Goal: Transaction & Acquisition: Purchase product/service

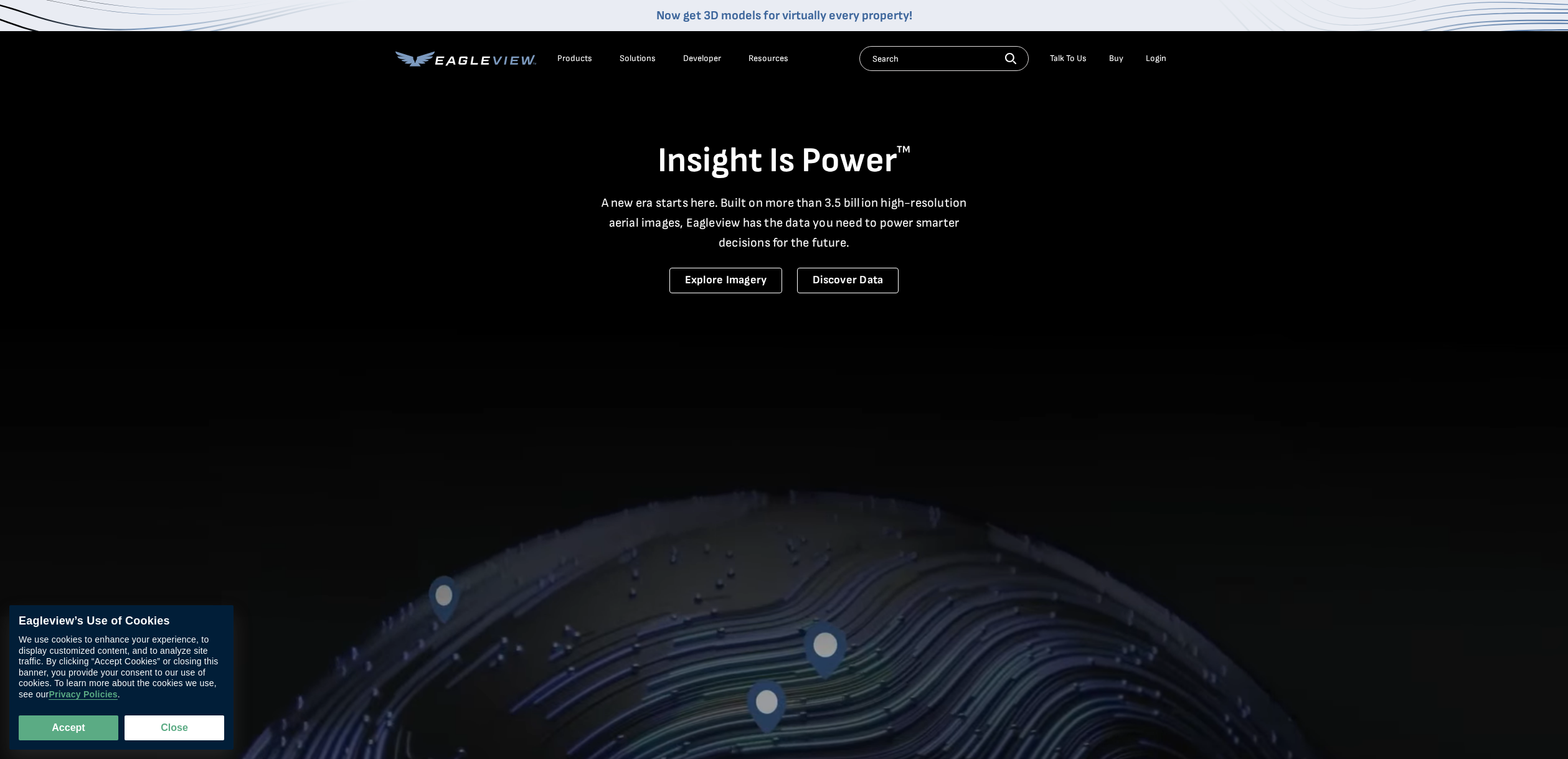
click at [1156, 58] on div "Login" at bounding box center [1156, 59] width 21 height 12
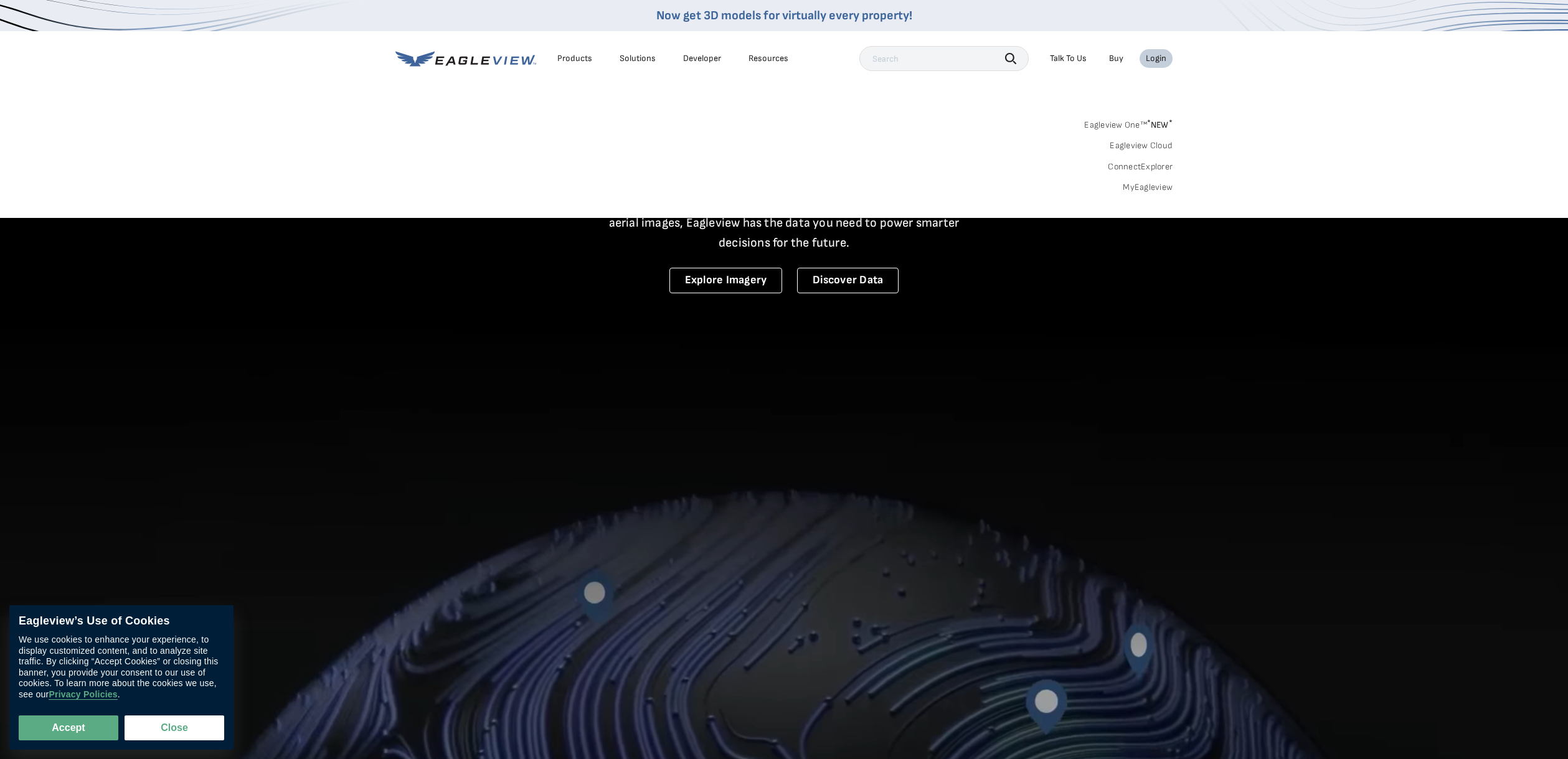
click at [1154, 59] on div "Login" at bounding box center [1156, 59] width 21 height 12
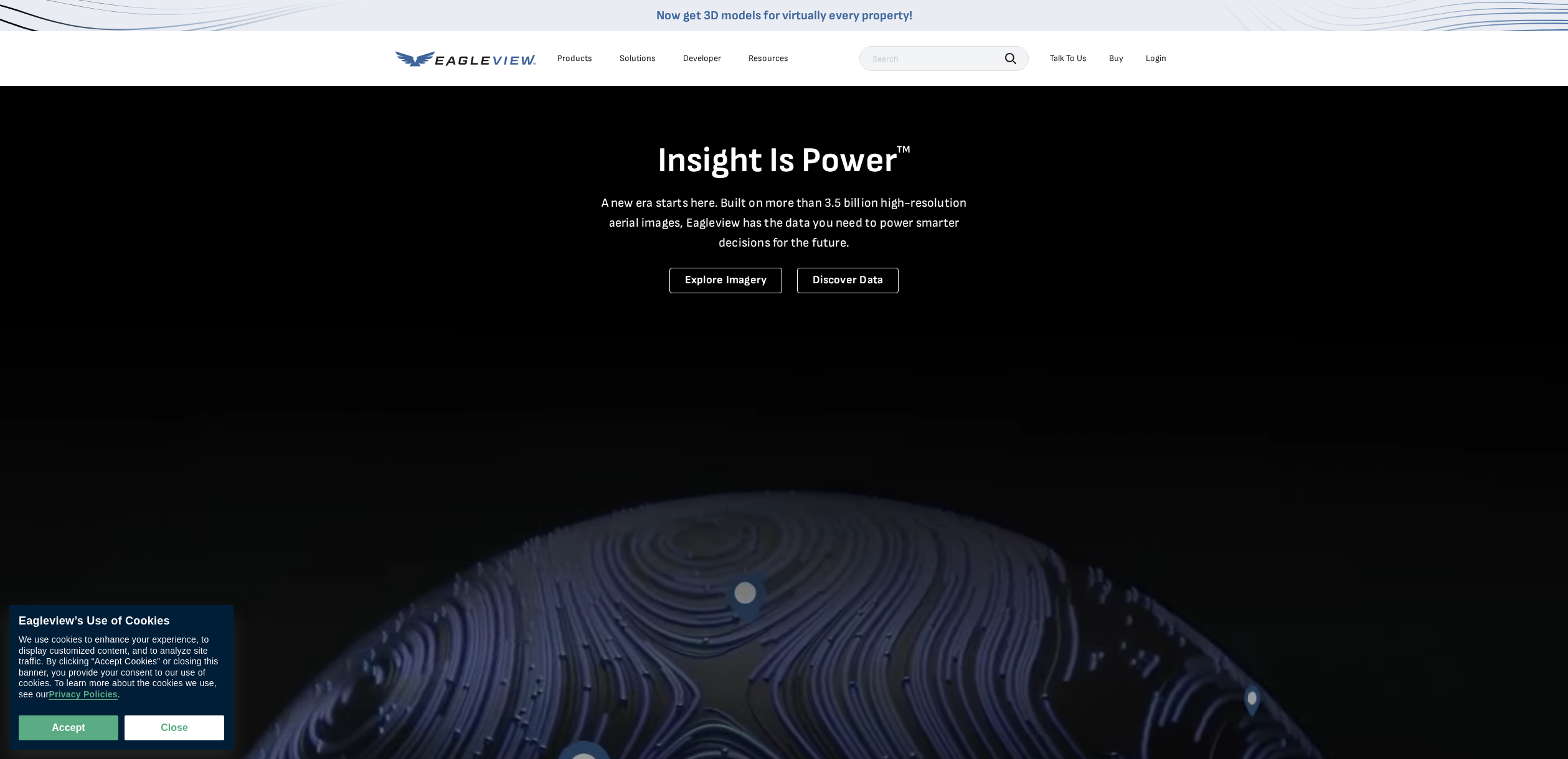
click at [1154, 59] on div "Login" at bounding box center [1156, 59] width 21 height 12
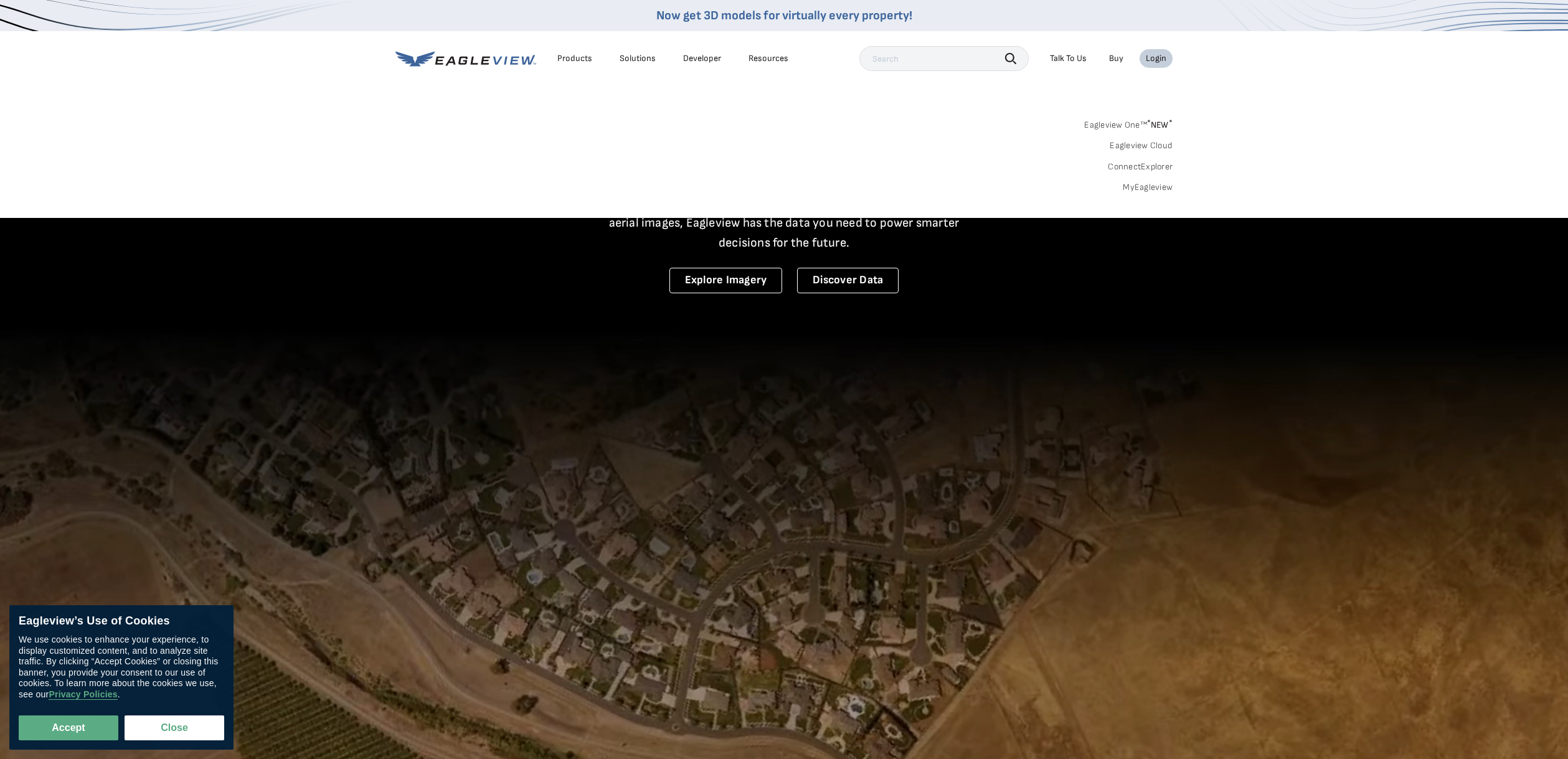
click at [903, 62] on input "text" at bounding box center [944, 59] width 170 height 25
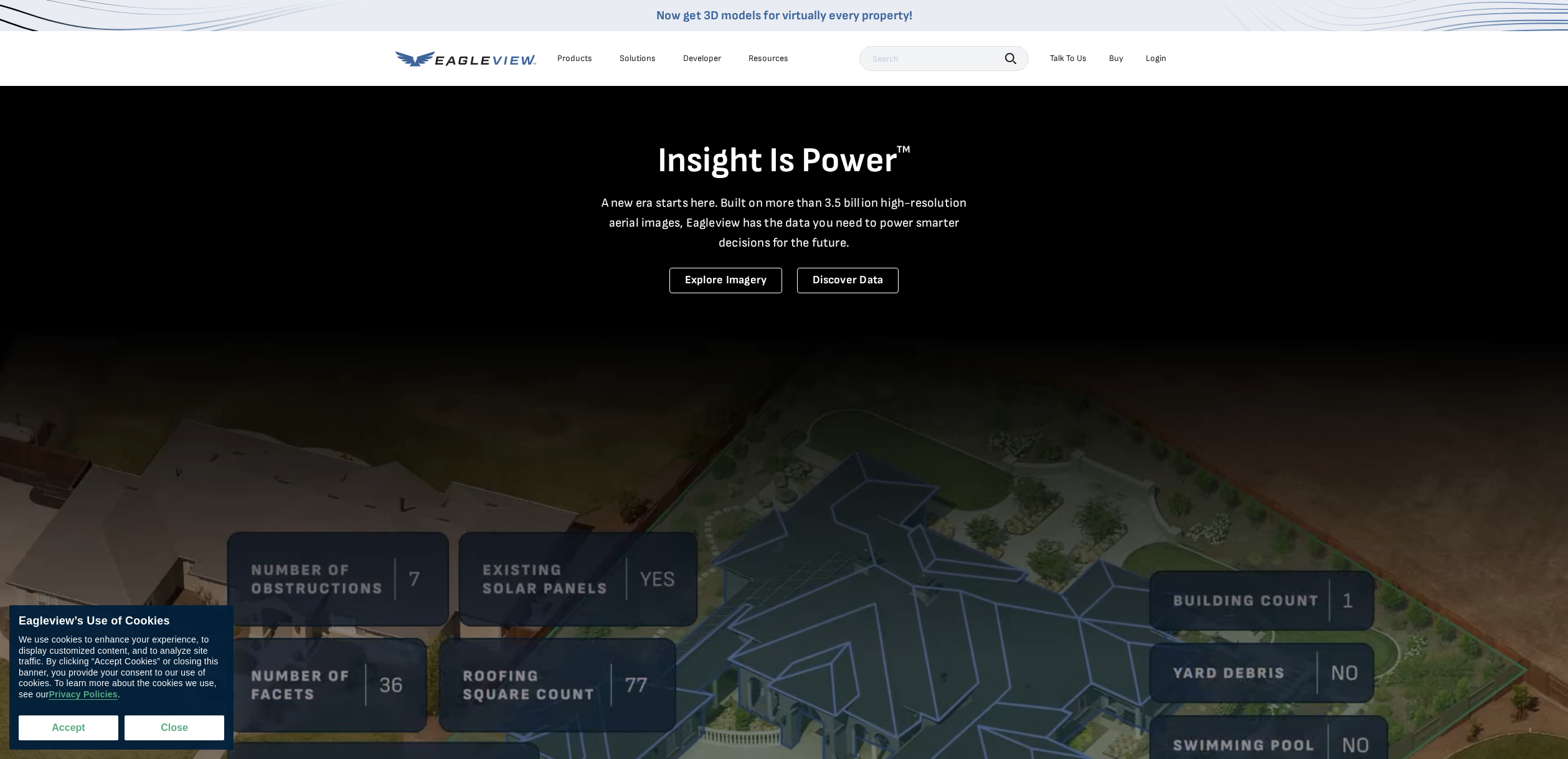
click at [79, 733] on button "Accept" at bounding box center [68, 729] width 100 height 25
checkbox input "true"
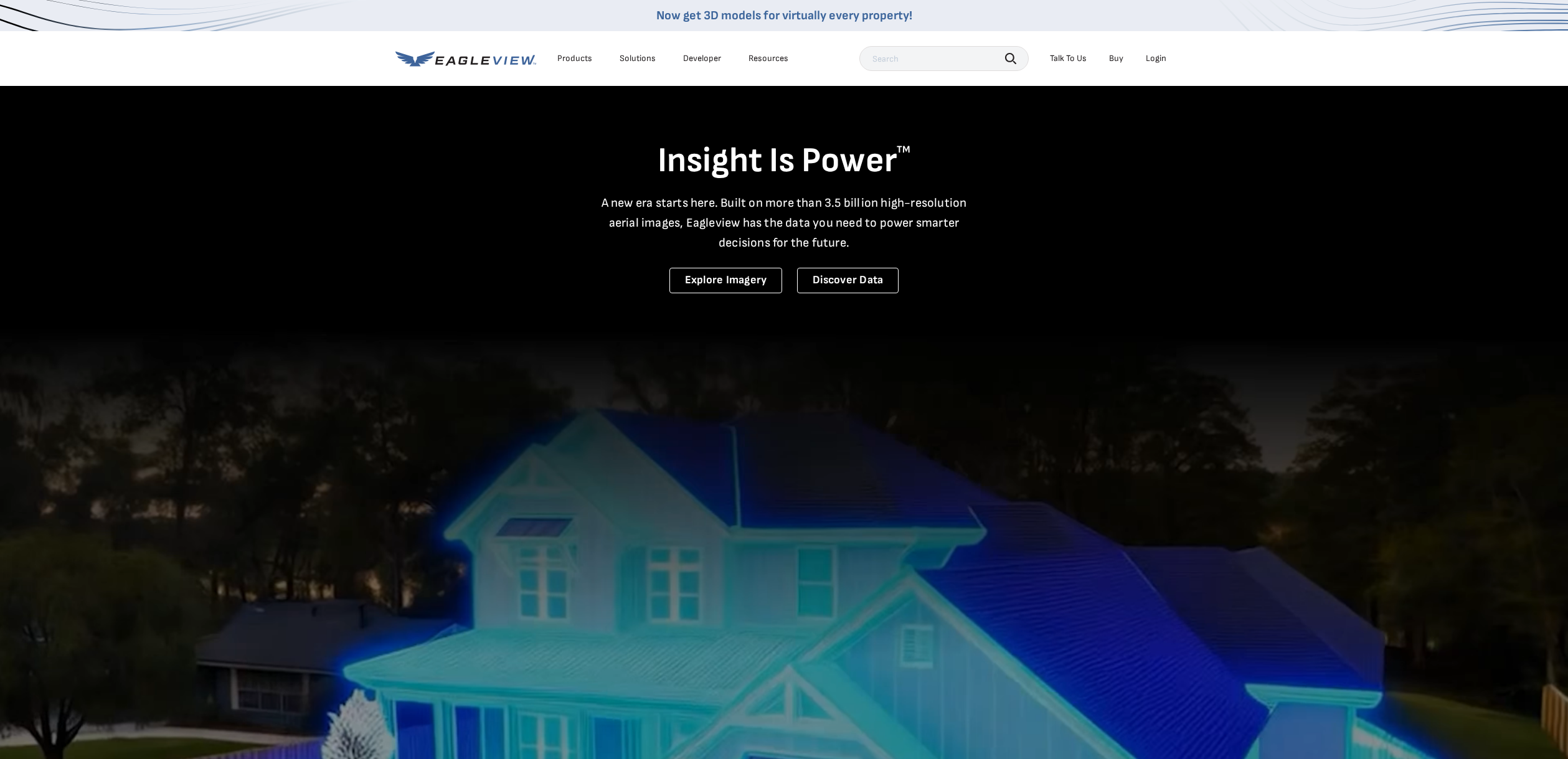
click at [1158, 59] on div "Login" at bounding box center [1156, 59] width 21 height 12
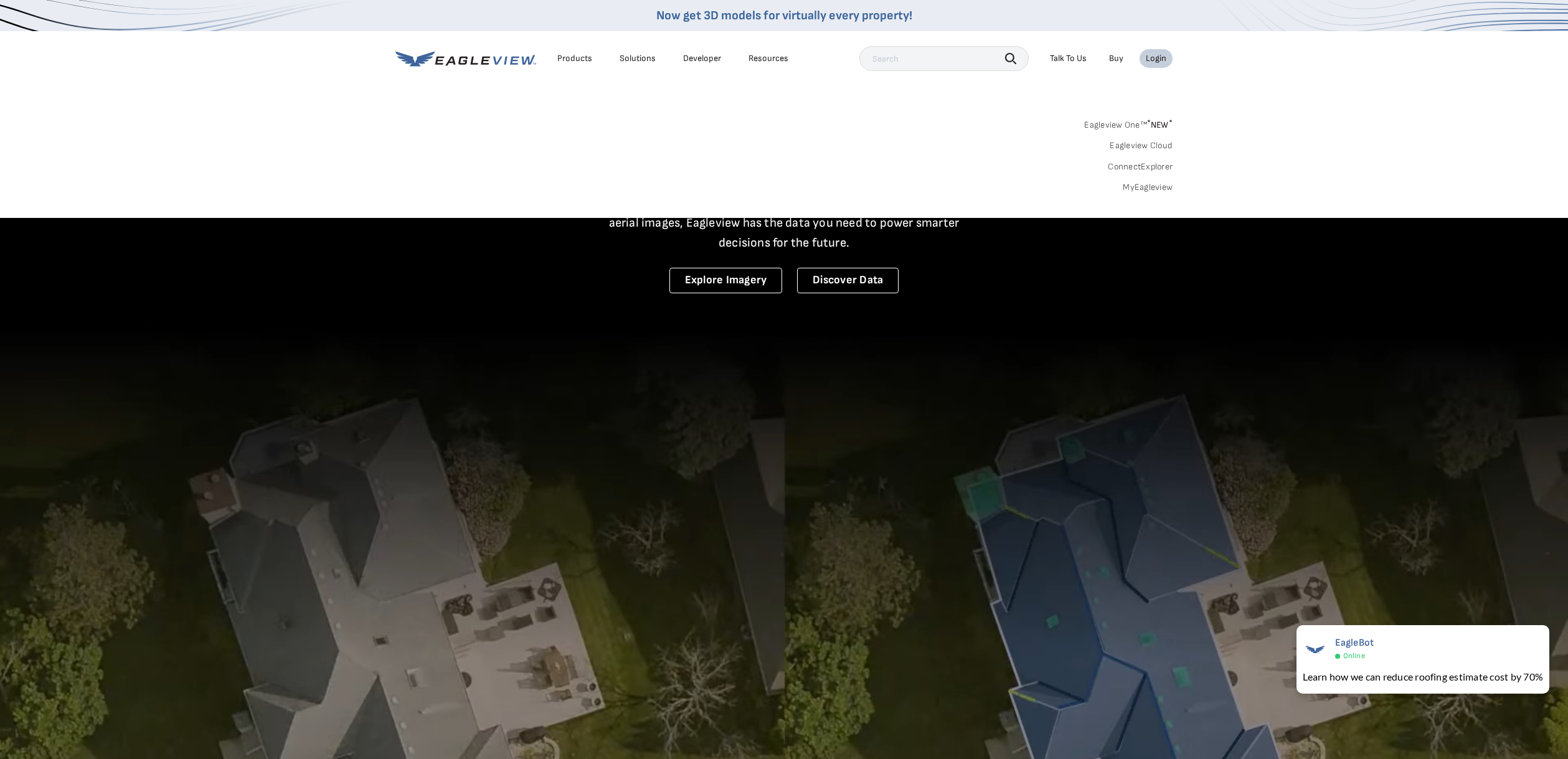
click at [1154, 121] on span "* NEW *" at bounding box center [1159, 124] width 26 height 11
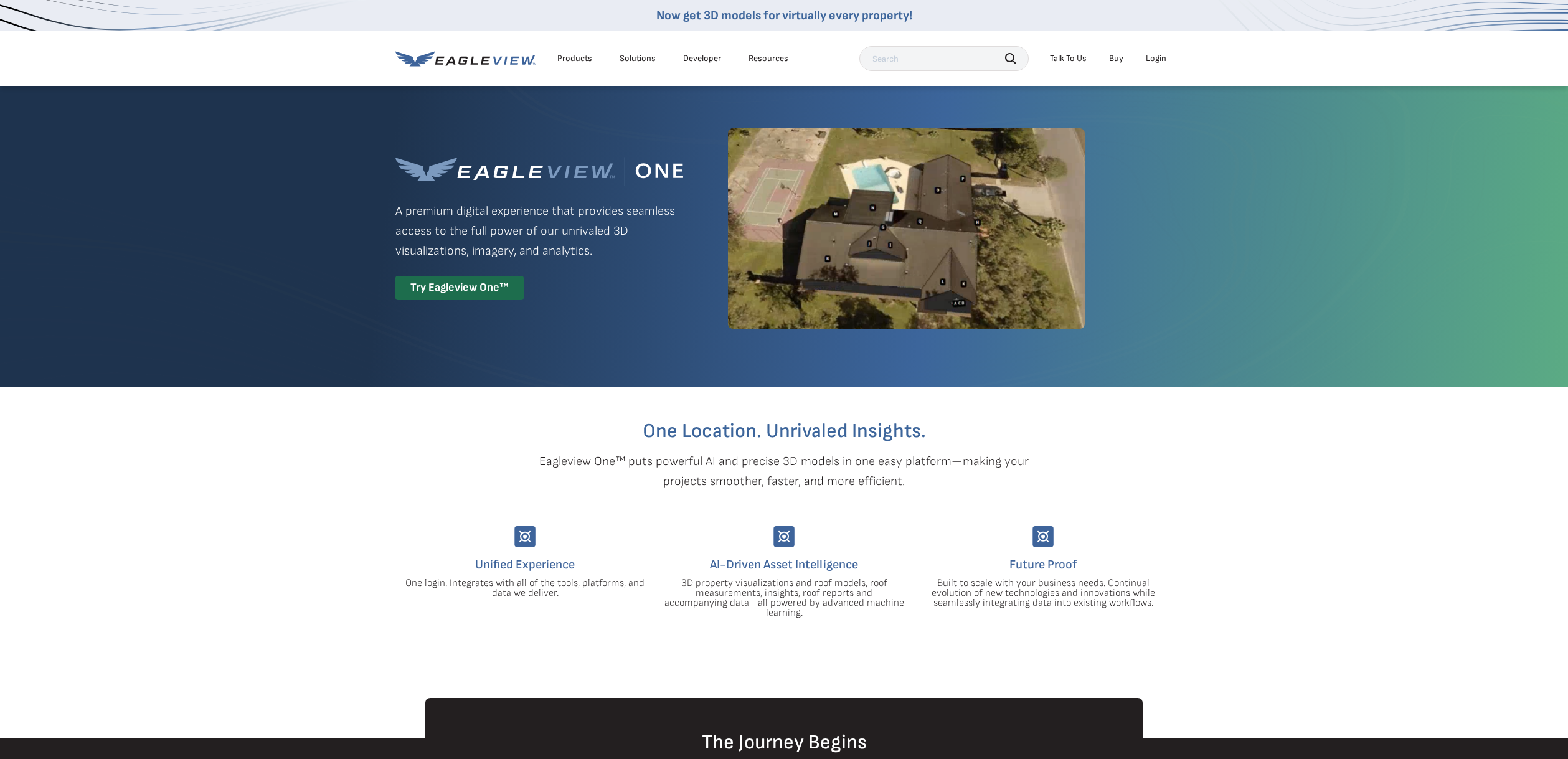
click at [1151, 56] on div "Login" at bounding box center [1156, 59] width 21 height 12
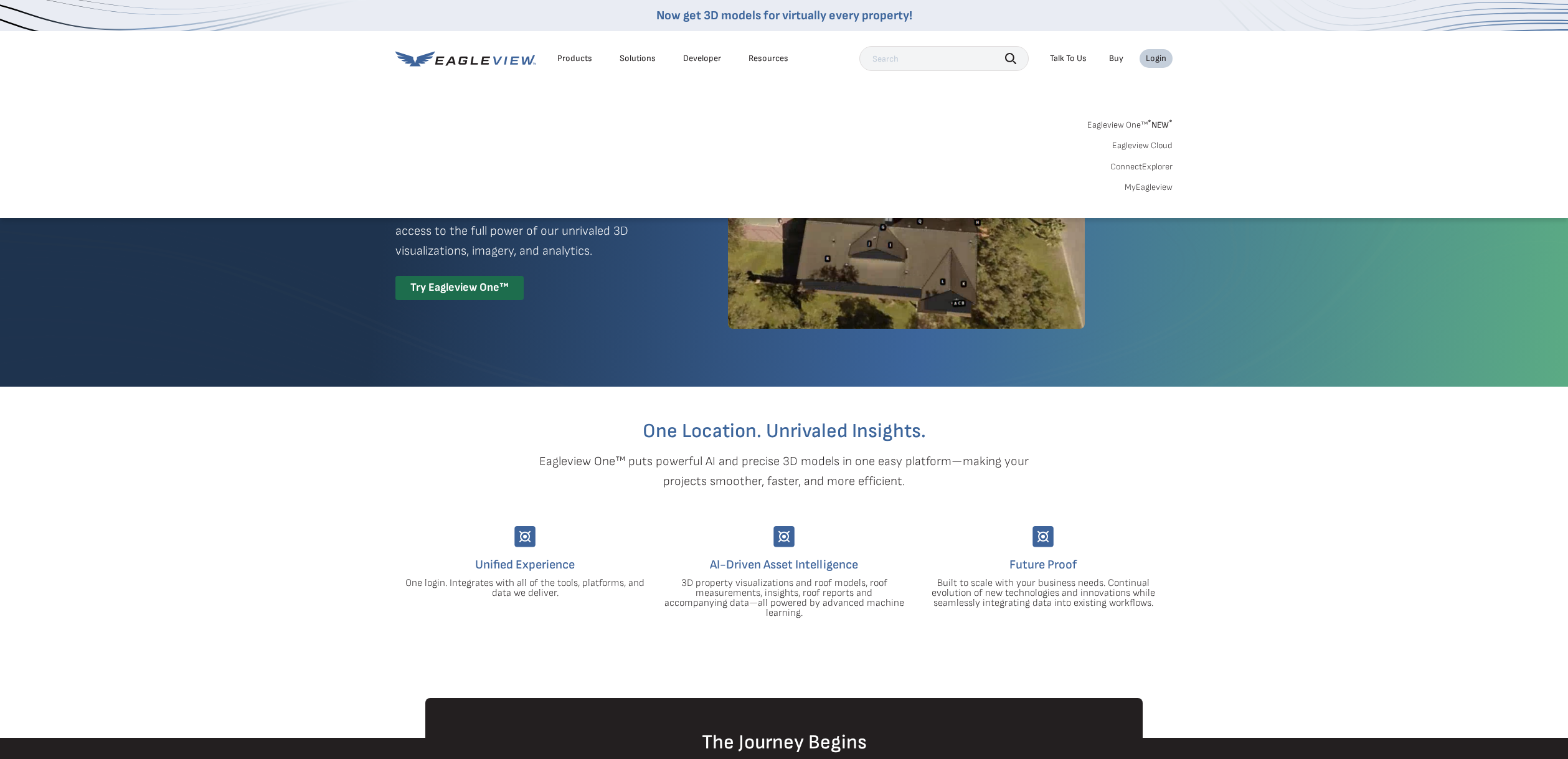
click at [1154, 185] on link "MyEagleview" at bounding box center [1149, 188] width 48 height 12
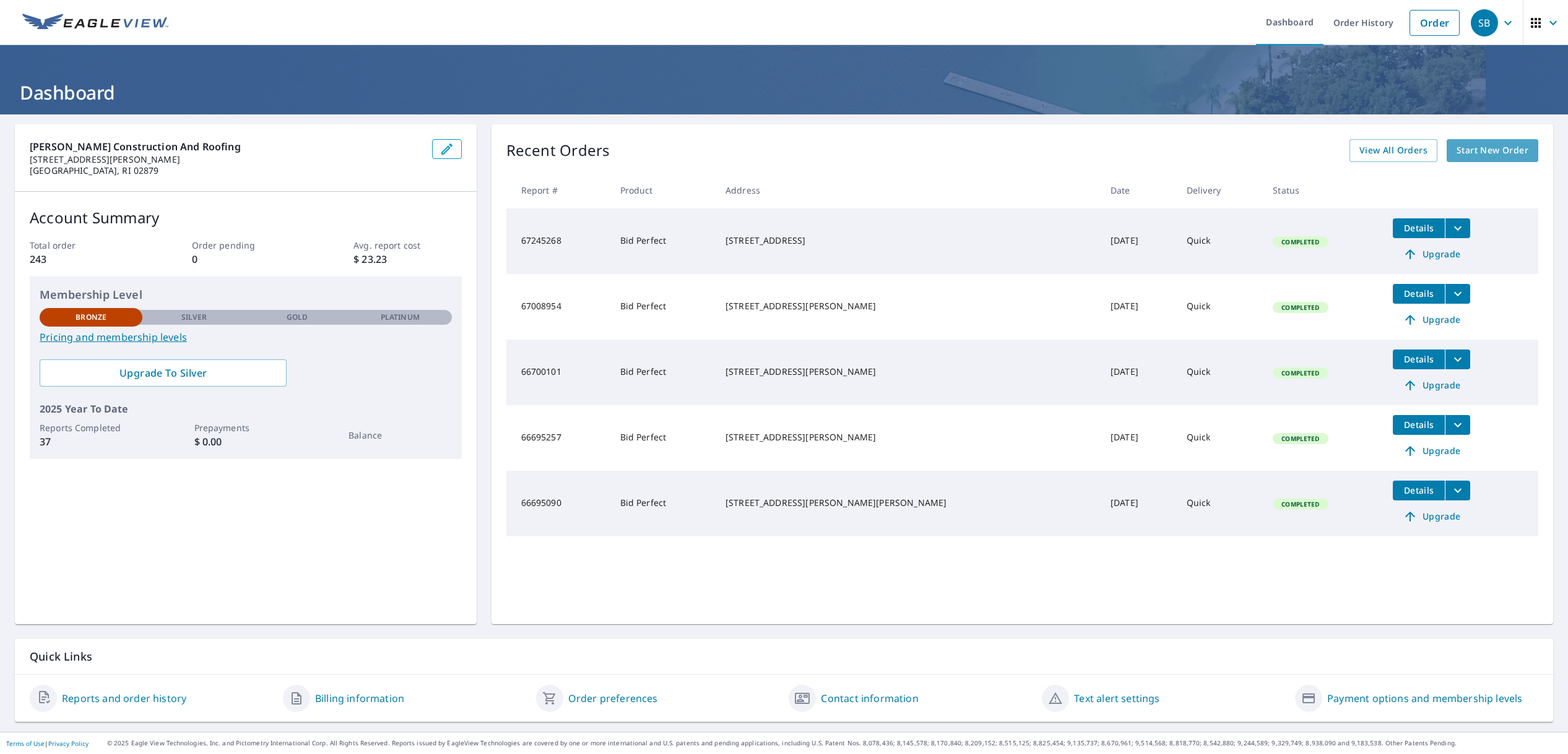
click at [1457, 151] on span "Start New Order" at bounding box center [1493, 151] width 72 height 16
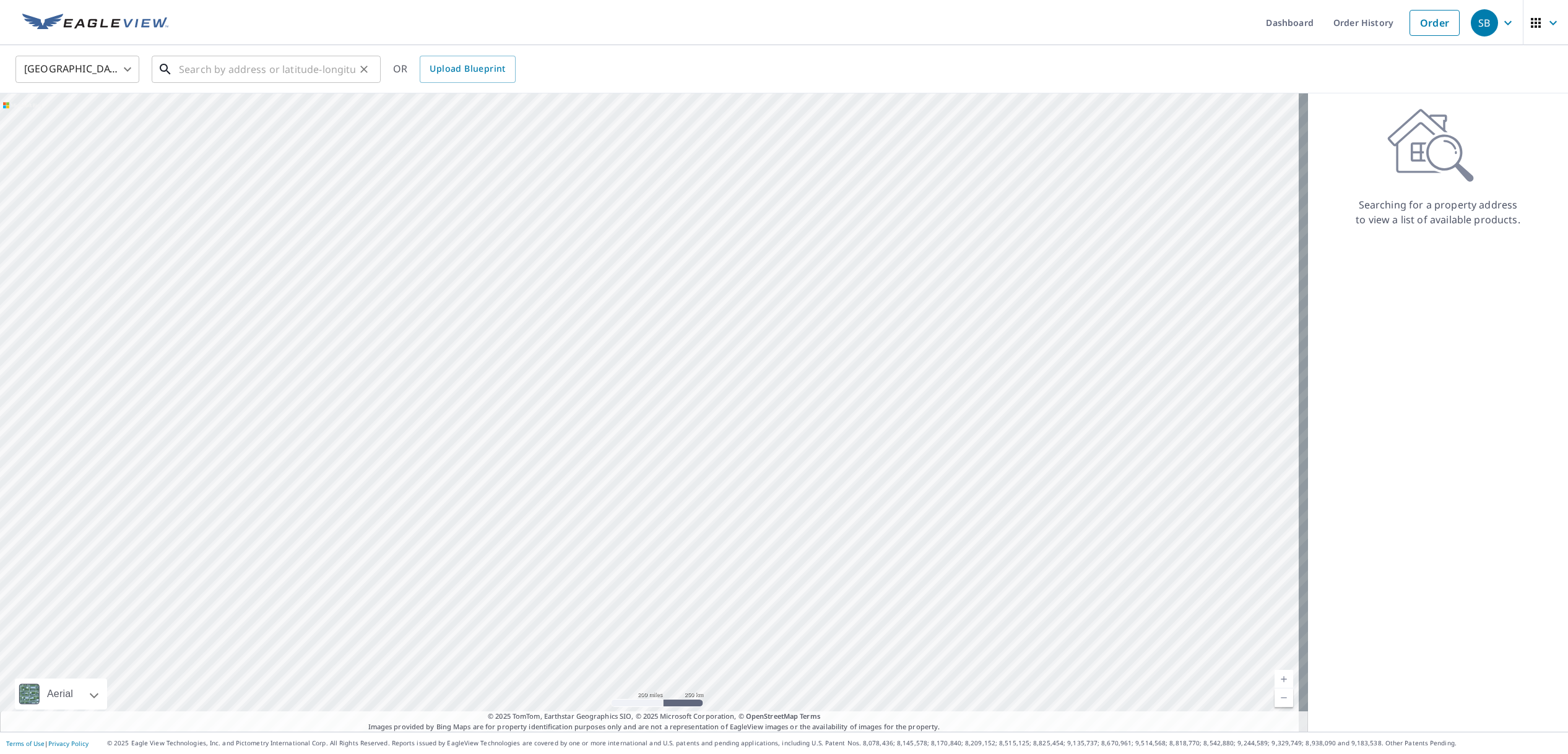
click at [219, 74] on input "text" at bounding box center [266, 69] width 176 height 34
click at [202, 109] on span "83 Evergreen Rd" at bounding box center [273, 105] width 194 height 15
type input "83 Evergreen Rd North Kingstown, RI 02852"
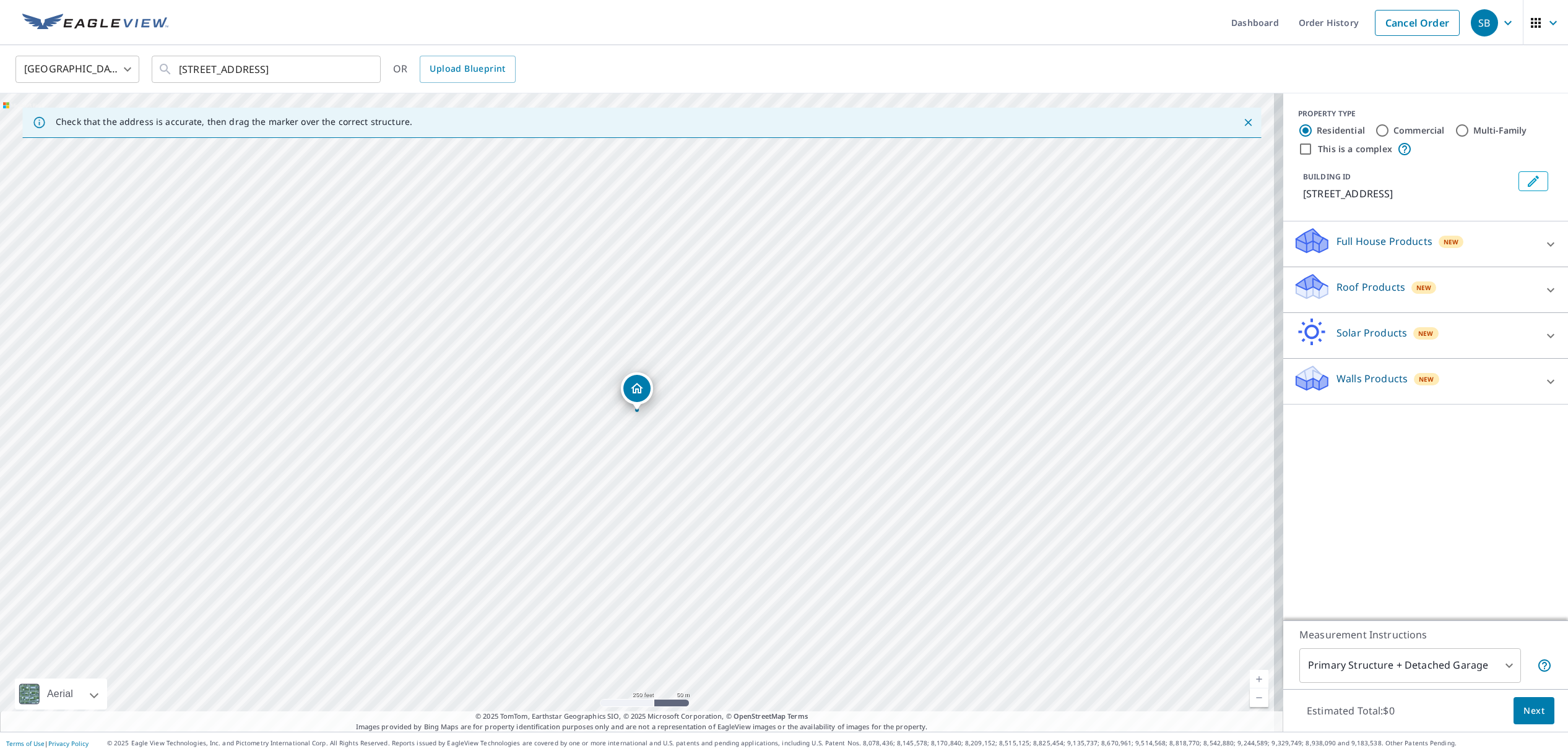
click at [1364, 295] on p "Roof Products" at bounding box center [1371, 287] width 69 height 15
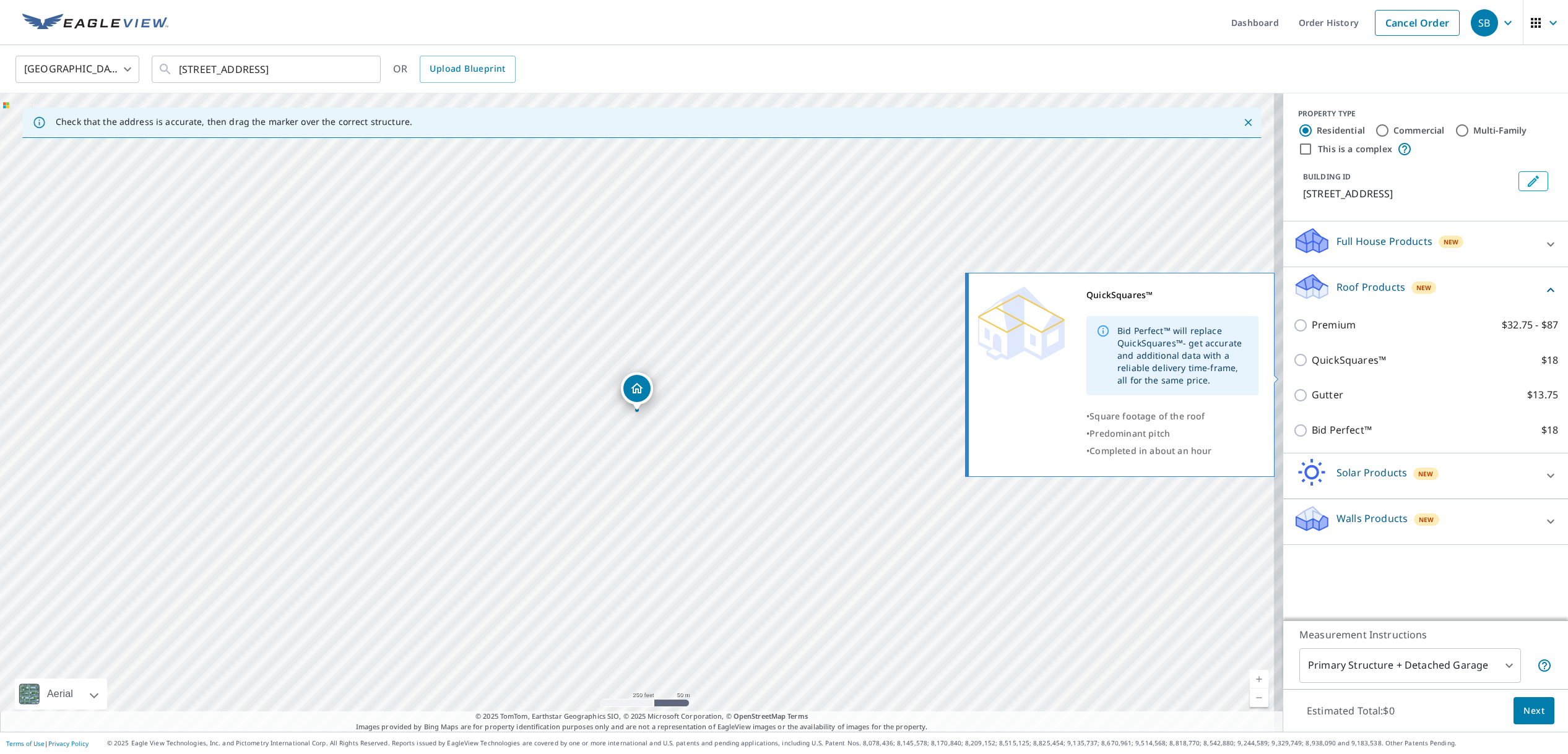
click at [1295, 368] on input "QuickSquares™ $18" at bounding box center [1302, 360] width 19 height 15
checkbox input "true"
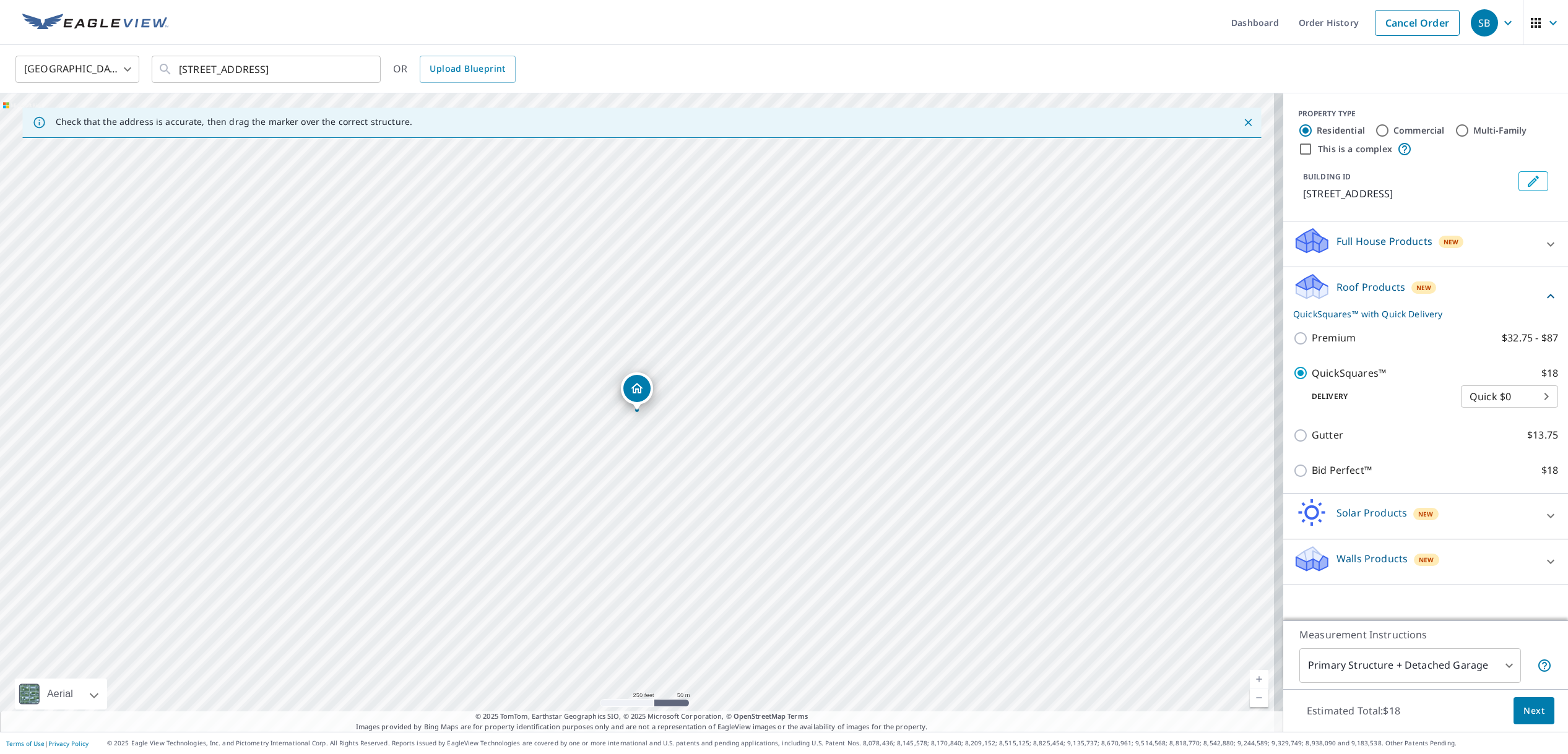
click at [1525, 713] on span "Next" at bounding box center [1534, 711] width 21 height 16
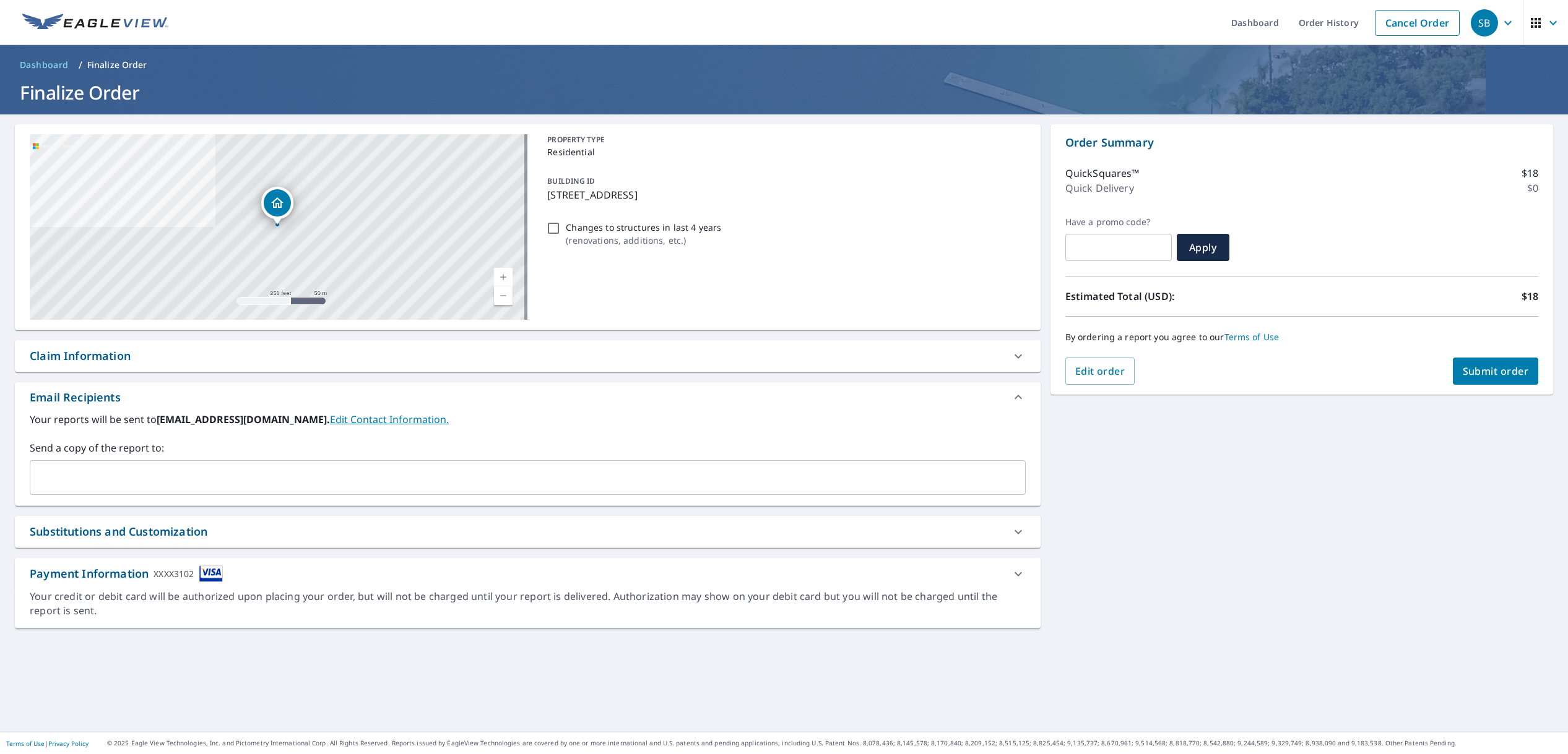
click at [1480, 375] on span "Submit order" at bounding box center [1495, 371] width 66 height 14
